Goal: Task Accomplishment & Management: Use online tool/utility

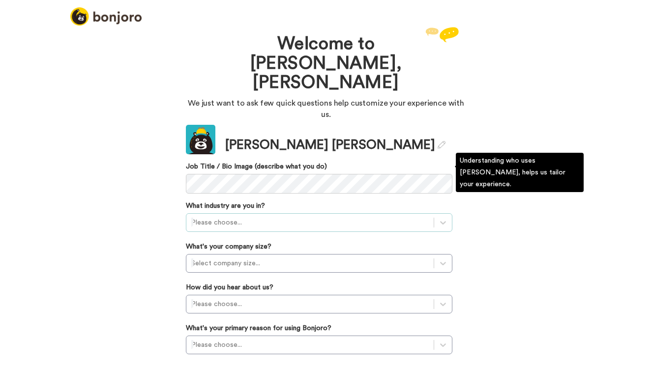
click at [266, 217] on div at bounding box center [309, 223] width 237 height 12
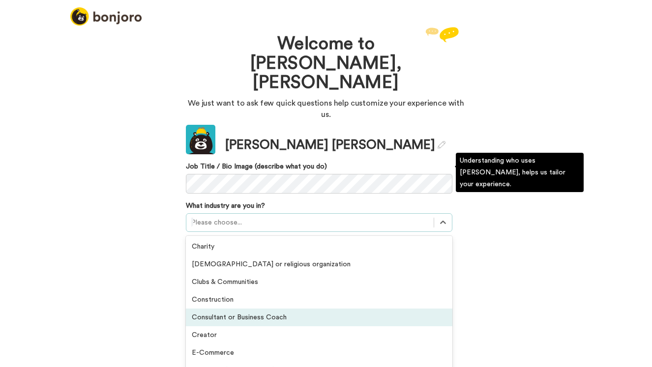
click at [250, 309] on div "Consultant or Business Coach" at bounding box center [319, 318] width 266 height 18
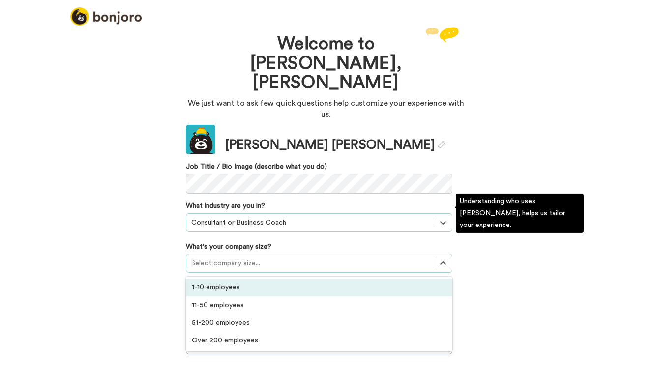
click at [225, 258] on div at bounding box center [309, 264] width 237 height 12
click at [217, 279] on div "1-10 employees" at bounding box center [319, 288] width 266 height 18
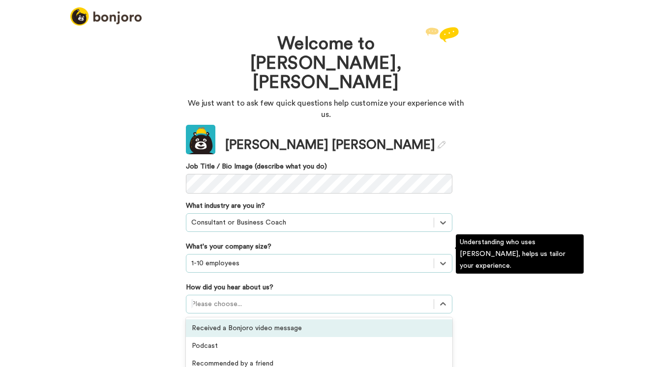
click at [209, 298] on div at bounding box center [309, 304] width 237 height 12
click at [223, 320] on div "Received a Bonjoro video message" at bounding box center [319, 329] width 266 height 18
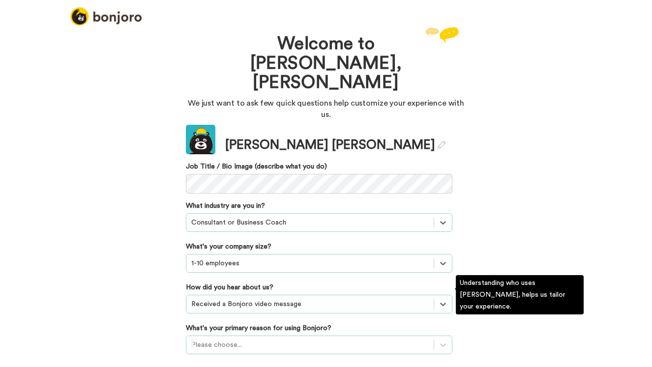
scroll to position [51, 0]
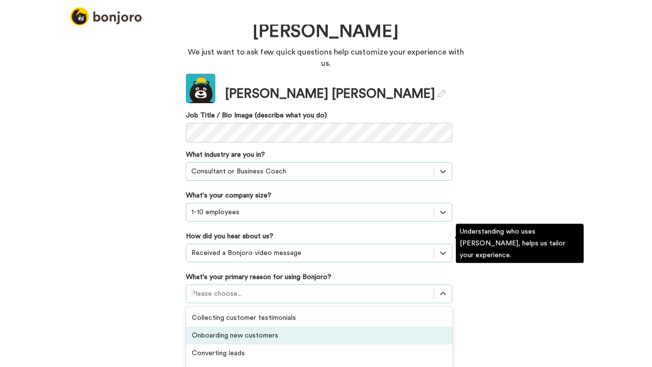
click at [233, 291] on div "option Onboarding new customers focused, 2 of 6. 6 results available. Use Up an…" at bounding box center [319, 294] width 266 height 19
click at [244, 327] on div "Onboarding new customers" at bounding box center [319, 336] width 266 height 18
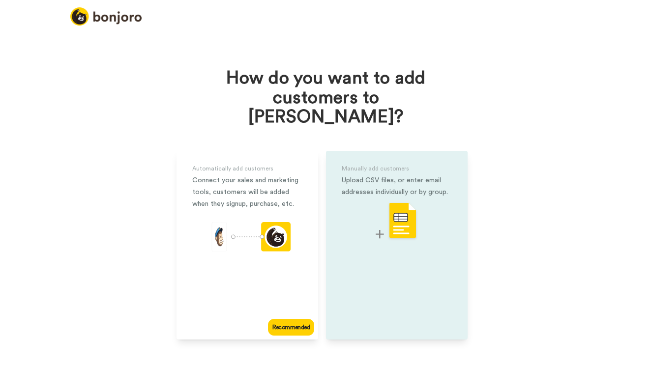
click at [400, 205] on img at bounding box center [397, 221] width 42 height 39
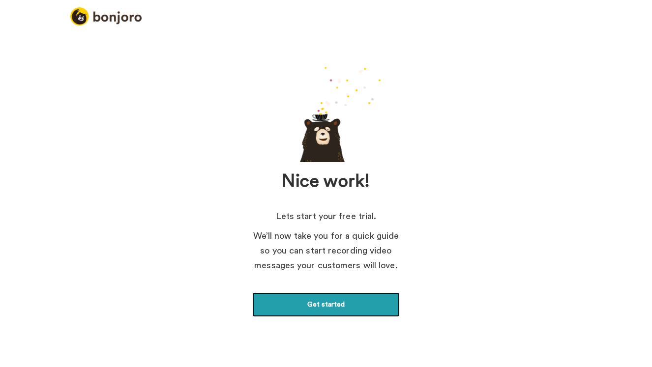
click at [331, 309] on link "Get started" at bounding box center [325, 304] width 147 height 25
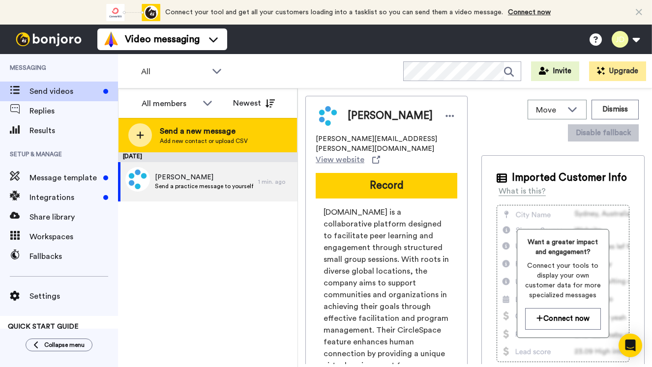
click at [141, 130] on div at bounding box center [140, 135] width 24 height 24
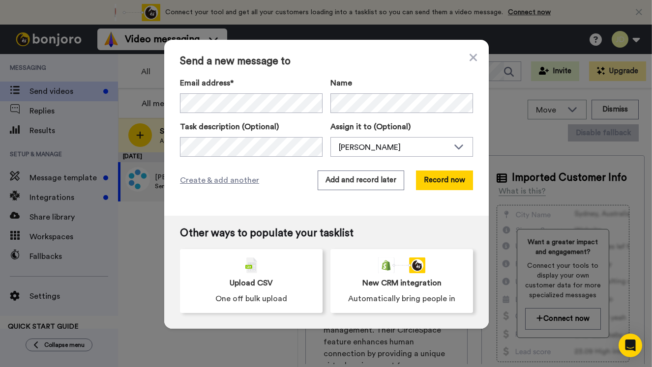
click at [140, 223] on div "Send a new message to Email address* Julie demsey <julie.demsey@circl.es> Name …" at bounding box center [326, 183] width 652 height 367
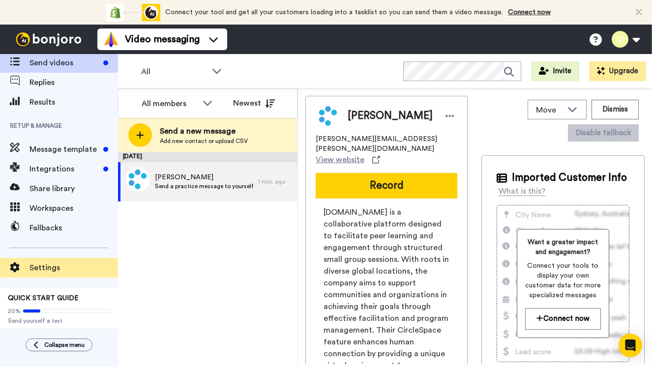
scroll to position [30, 0]
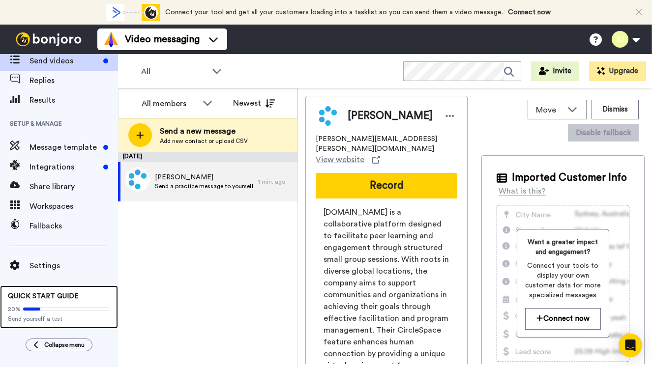
click at [36, 294] on span "QUICK START GUIDE" at bounding box center [43, 296] width 71 height 7
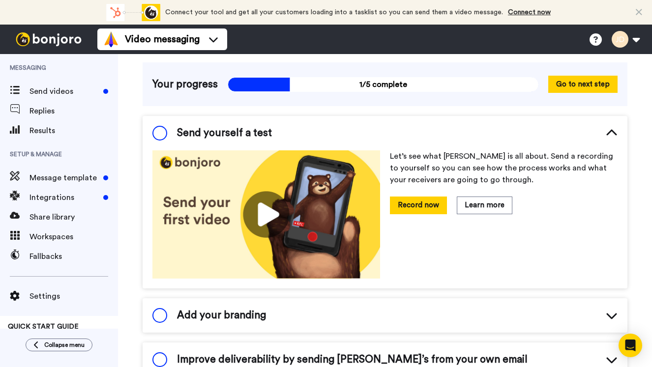
scroll to position [60, 0]
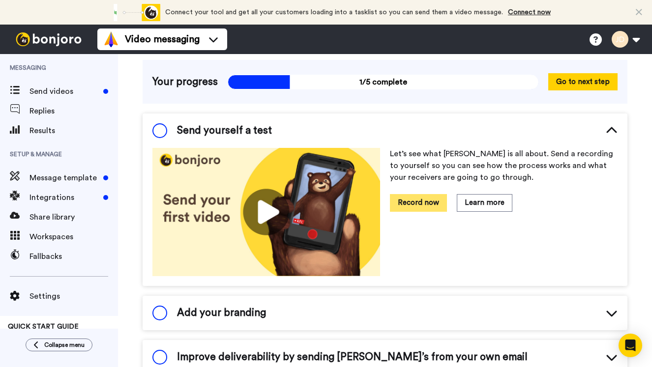
click at [417, 203] on button "Record now" at bounding box center [418, 202] width 57 height 17
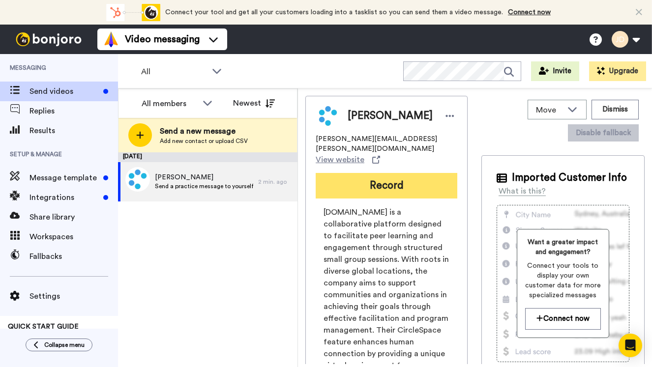
click at [373, 174] on button "Record" at bounding box center [387, 186] width 142 height 26
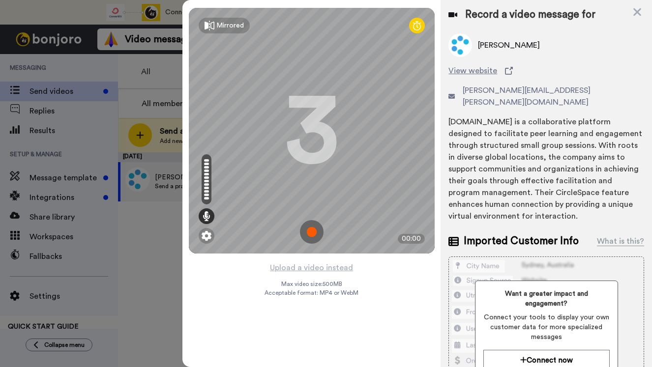
click at [313, 233] on img at bounding box center [312, 232] width 24 height 24
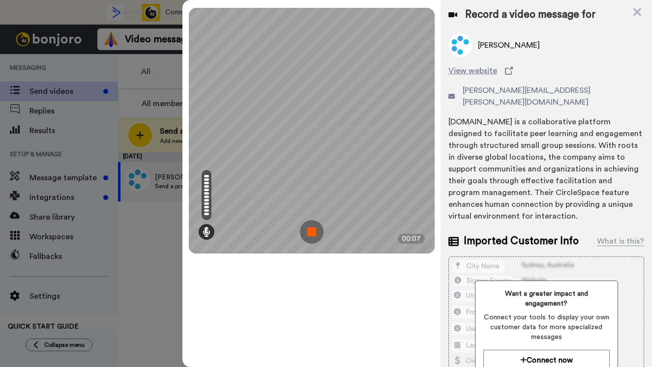
click at [313, 233] on img at bounding box center [312, 232] width 24 height 24
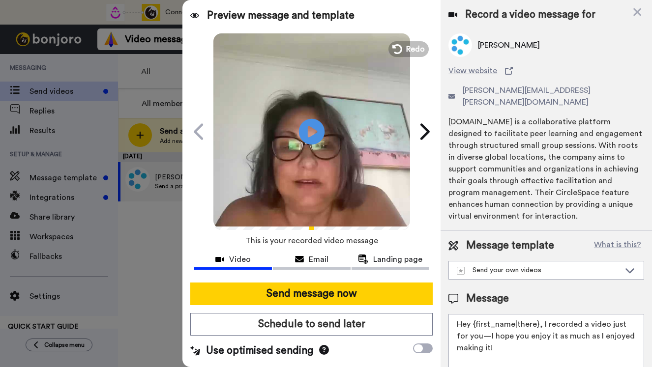
click at [315, 132] on icon "Play/Pause" at bounding box center [312, 131] width 26 height 47
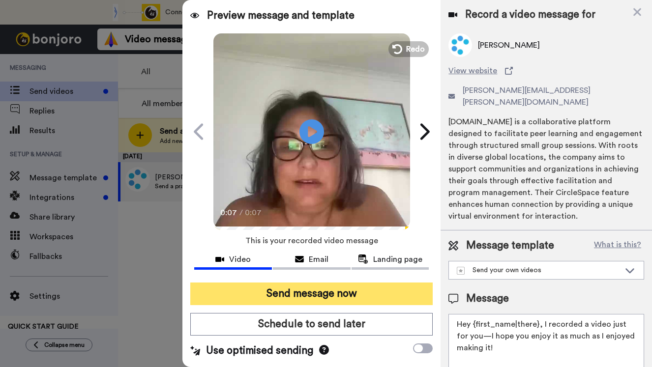
click at [352, 296] on button "Send message now" at bounding box center [311, 294] width 242 height 23
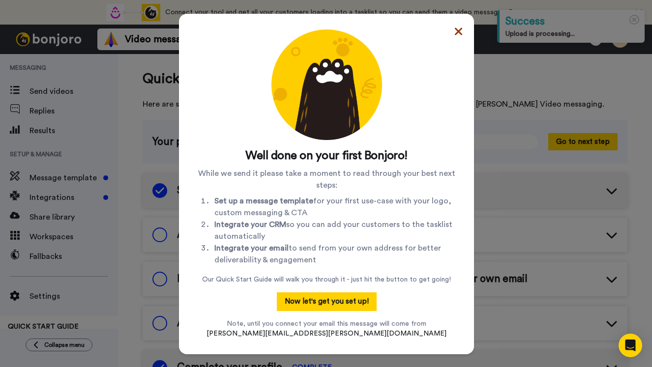
click at [455, 30] on icon at bounding box center [458, 32] width 7 height 12
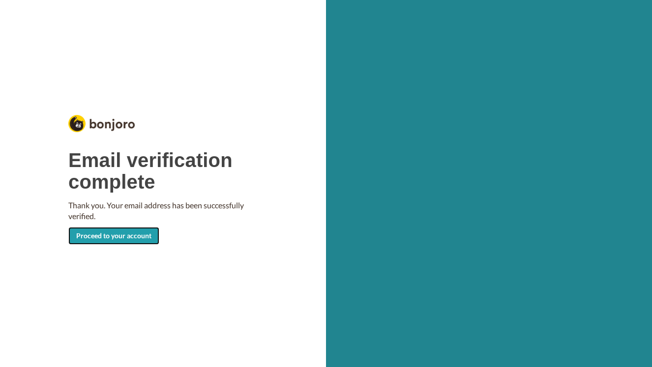
click at [136, 234] on link "Proceed to your account" at bounding box center [113, 236] width 91 height 18
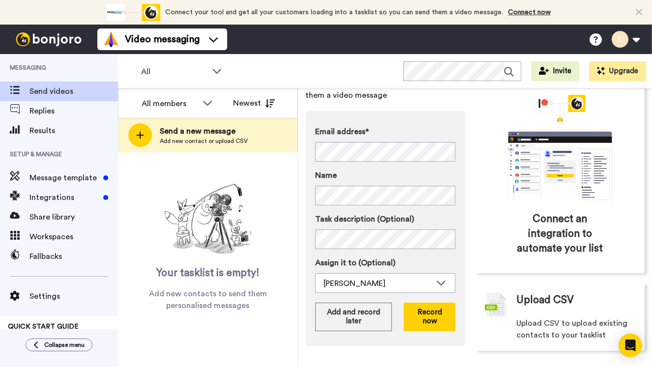
scroll to position [64, 0]
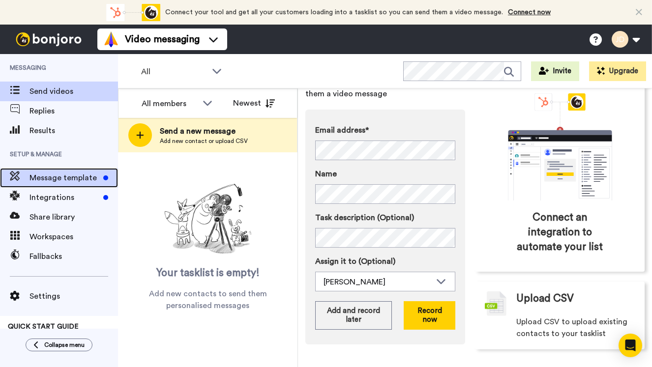
click at [53, 175] on span "Message template" at bounding box center [64, 178] width 70 height 12
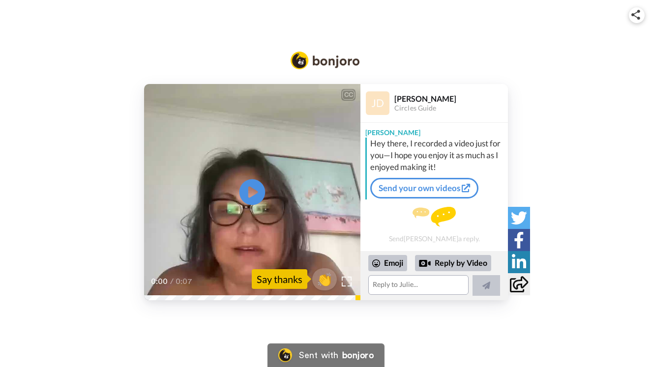
click at [255, 190] on icon "Play/Pause" at bounding box center [252, 192] width 26 height 47
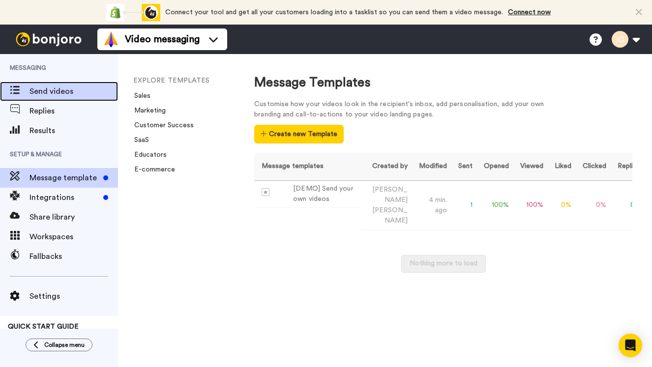
click at [43, 90] on span "Send videos" at bounding box center [73, 92] width 88 height 12
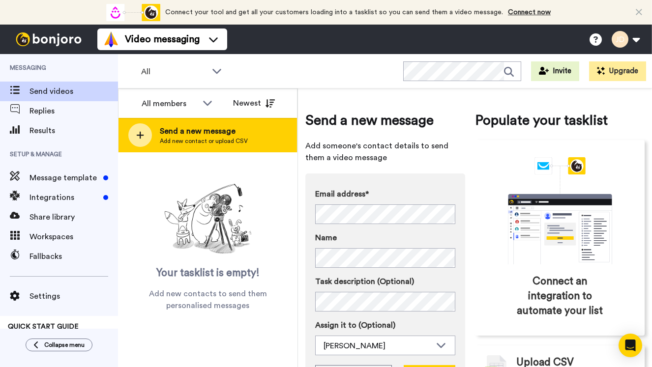
click at [184, 142] on span "Add new contact or upload CSV" at bounding box center [204, 141] width 88 height 8
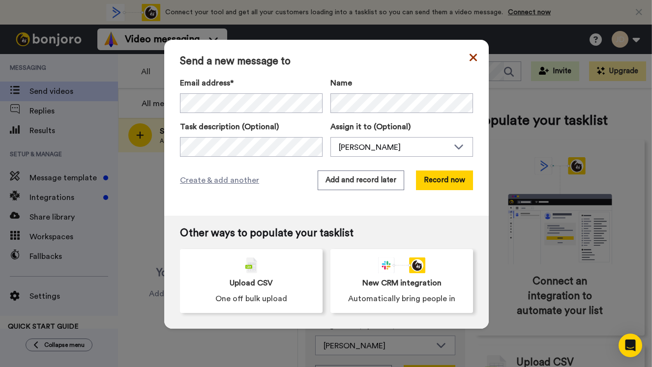
click at [474, 55] on icon at bounding box center [472, 58] width 7 height 12
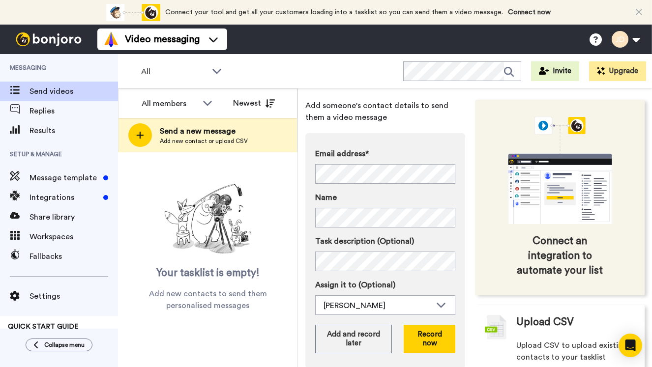
scroll to position [64, 0]
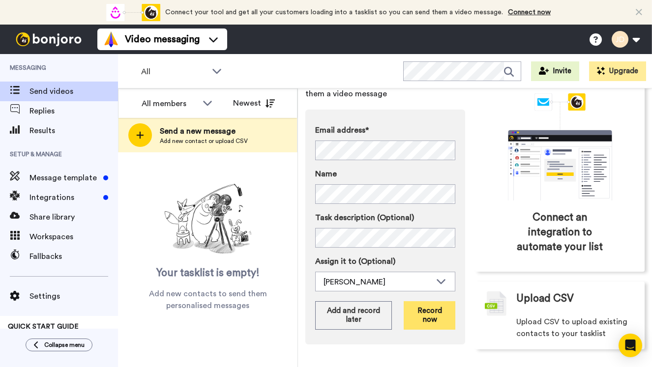
click at [425, 315] on button "Record now" at bounding box center [430, 315] width 52 height 29
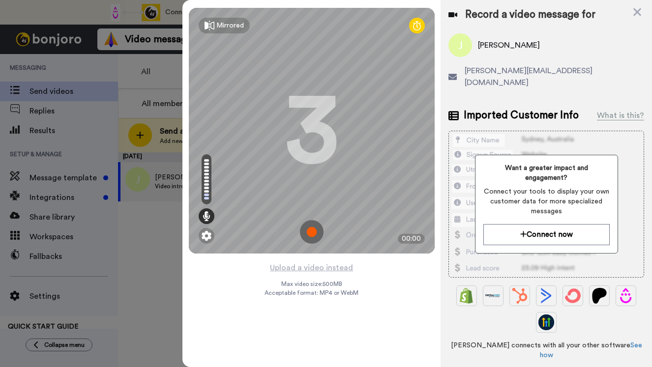
click at [310, 230] on img at bounding box center [312, 232] width 24 height 24
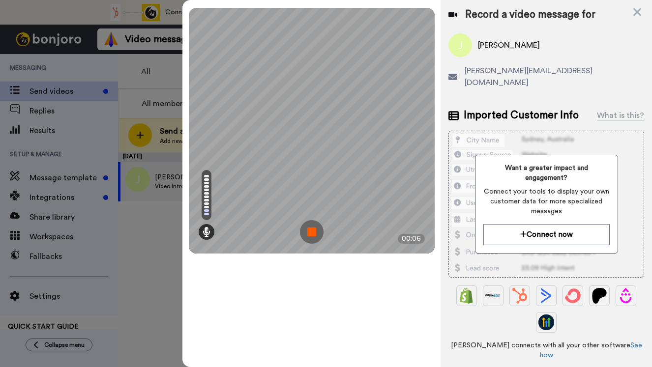
click at [312, 233] on img at bounding box center [312, 232] width 24 height 24
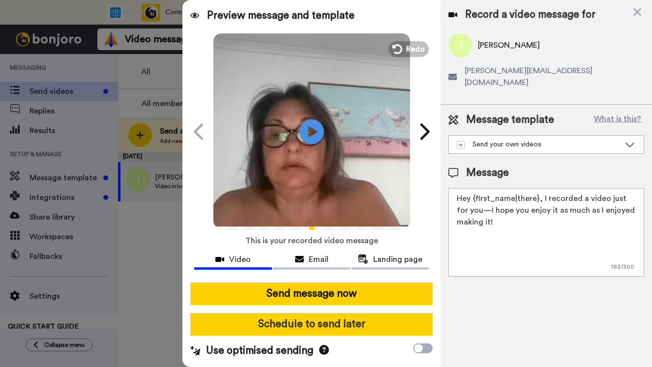
click at [343, 328] on button "Schedule to send later" at bounding box center [311, 324] width 242 height 23
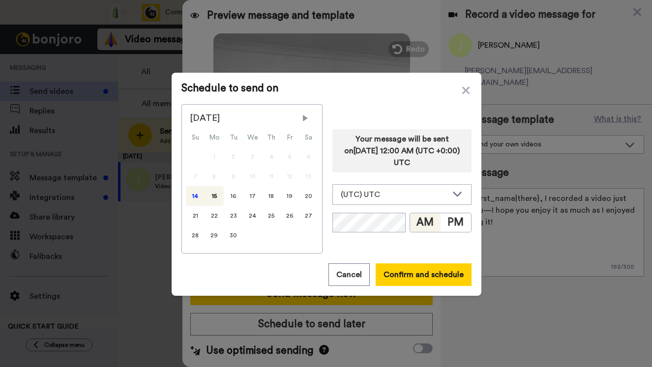
click at [198, 197] on div "14" at bounding box center [195, 196] width 19 height 20
click at [460, 194] on icon at bounding box center [457, 194] width 9 height 5
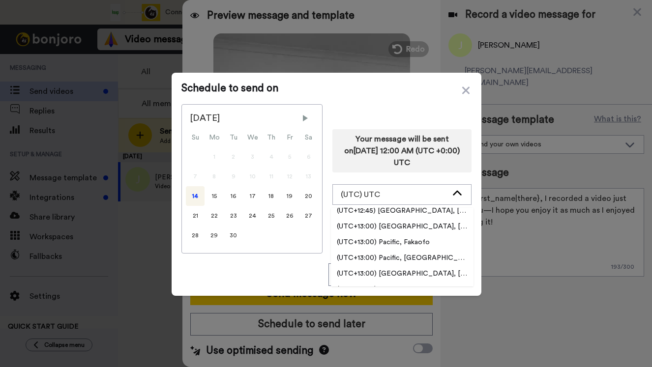
scroll to position [6607, 0]
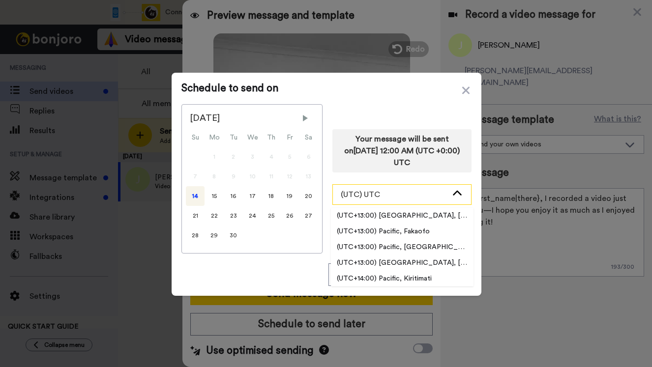
click at [394, 191] on div "(UTC) UTC" at bounding box center [394, 195] width 107 height 12
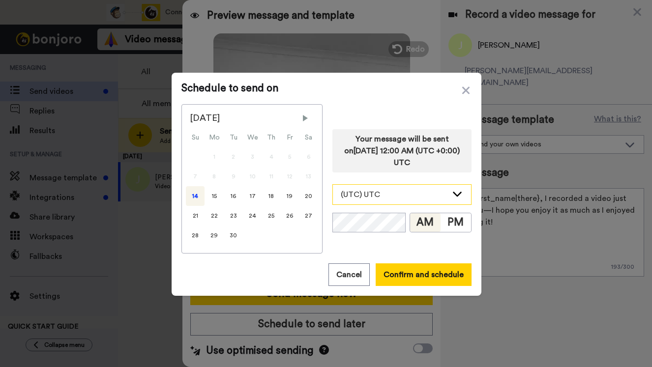
click at [392, 193] on div "(UTC) UTC" at bounding box center [394, 195] width 107 height 12
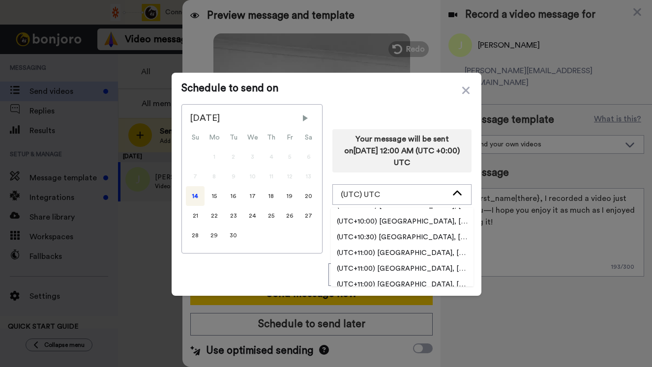
scroll to position [6192, 0]
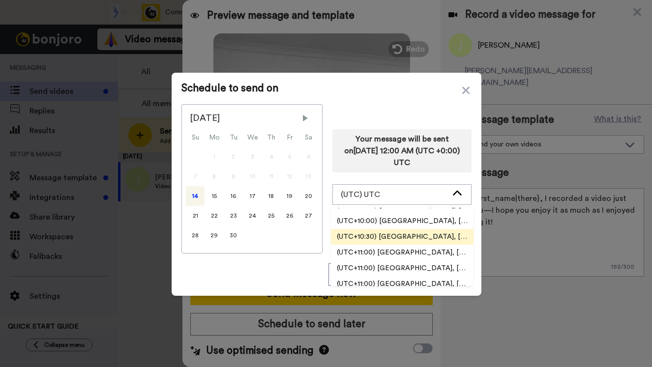
click at [367, 237] on span "(UTC+10:30) Australia, Lord Howe" at bounding box center [402, 237] width 143 height 10
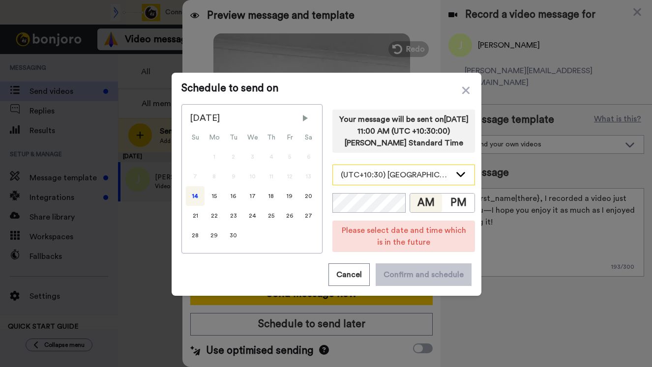
click at [456, 177] on icon at bounding box center [460, 174] width 9 height 5
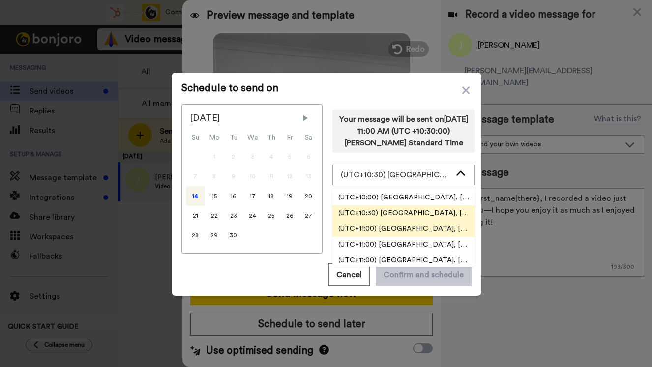
scroll to position [6199, 0]
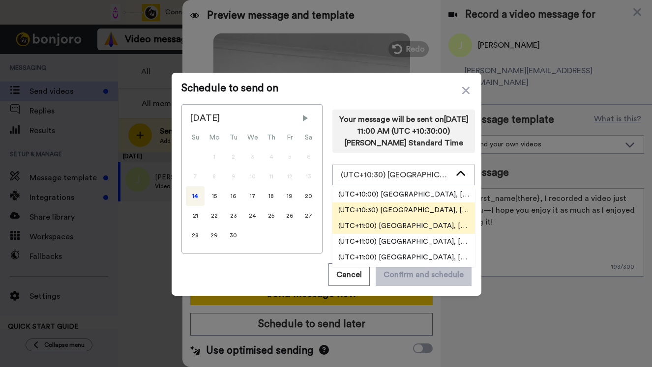
click at [401, 231] on span "(UTC+11:00) Antarctica, Casey" at bounding box center [403, 226] width 143 height 10
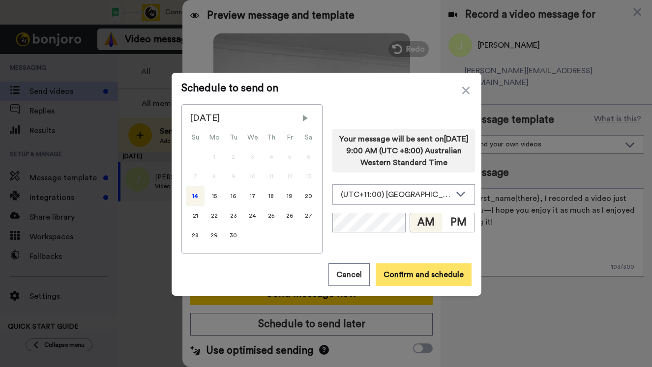
click at [414, 277] on button "Confirm and schedule" at bounding box center [424, 274] width 96 height 23
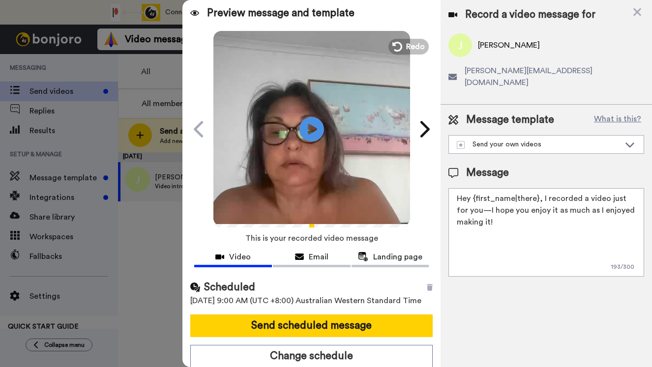
scroll to position [10, 0]
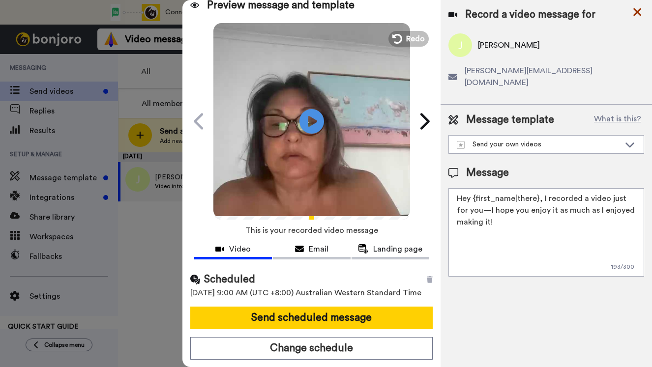
click at [636, 13] on icon at bounding box center [637, 12] width 8 height 8
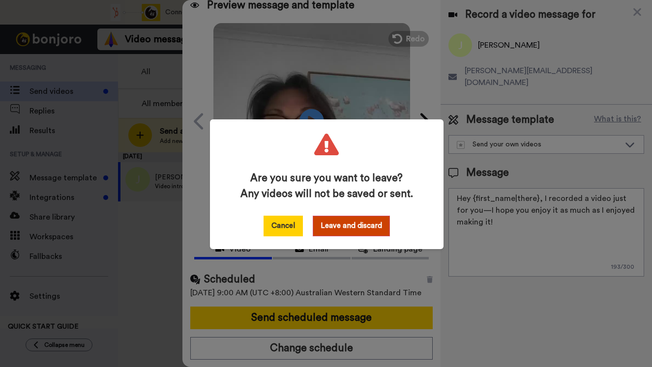
click at [274, 227] on button "Cancel" at bounding box center [282, 226] width 39 height 21
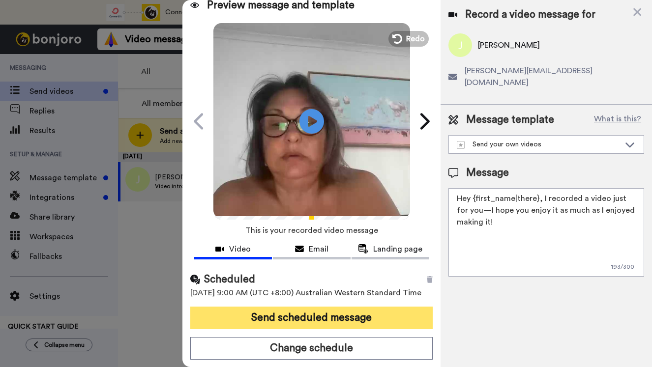
click at [327, 320] on button "Send scheduled message" at bounding box center [311, 318] width 242 height 23
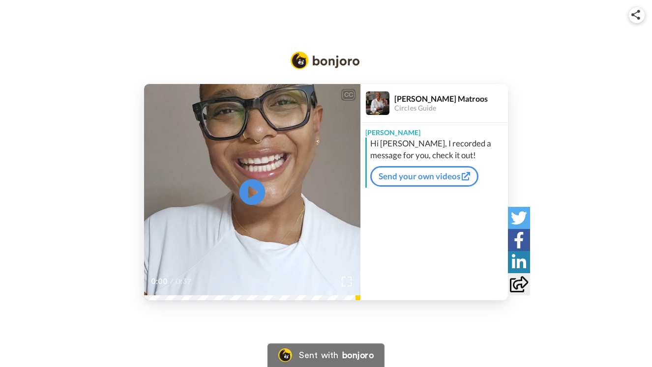
click at [256, 196] on icon at bounding box center [252, 192] width 26 height 26
click at [256, 176] on icon "Play/Pause" at bounding box center [252, 192] width 26 height 47
click at [247, 158] on video at bounding box center [252, 192] width 216 height 216
click at [250, 183] on icon at bounding box center [252, 192] width 26 height 26
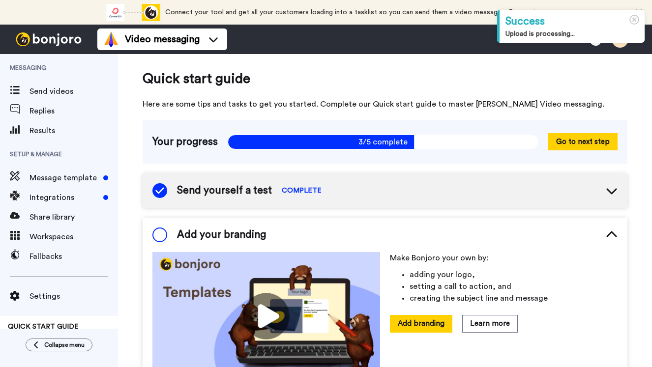
scroll to position [69, 0]
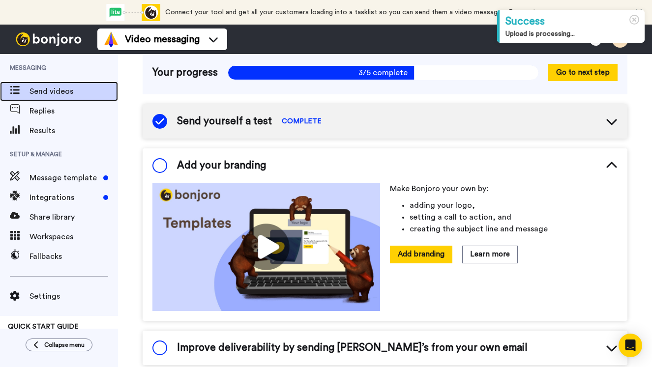
click at [42, 89] on span "Send videos" at bounding box center [73, 92] width 88 height 12
